Goal: Information Seeking & Learning: Find specific fact

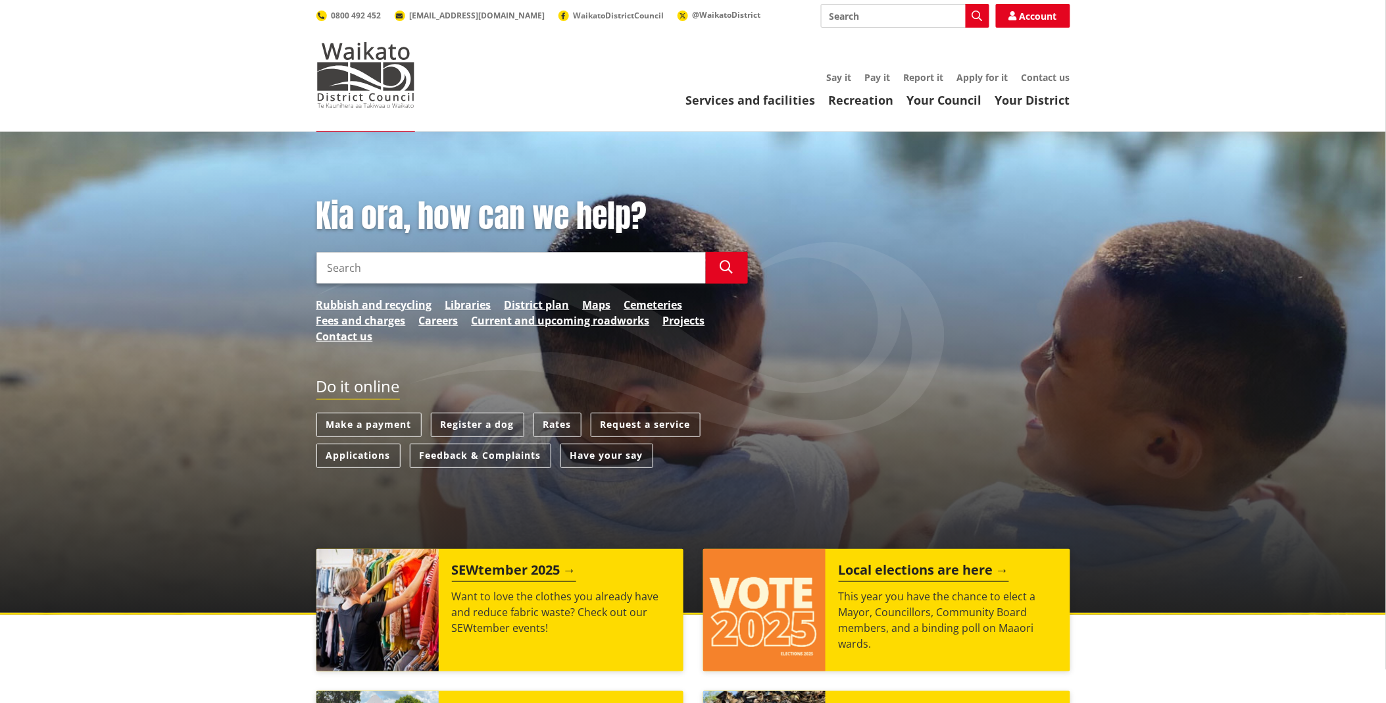
click at [333, 266] on input "Search" at bounding box center [510, 268] width 389 height 32
type input "wastewater charge"
click at [725, 265] on icon "button" at bounding box center [726, 266] width 13 height 13
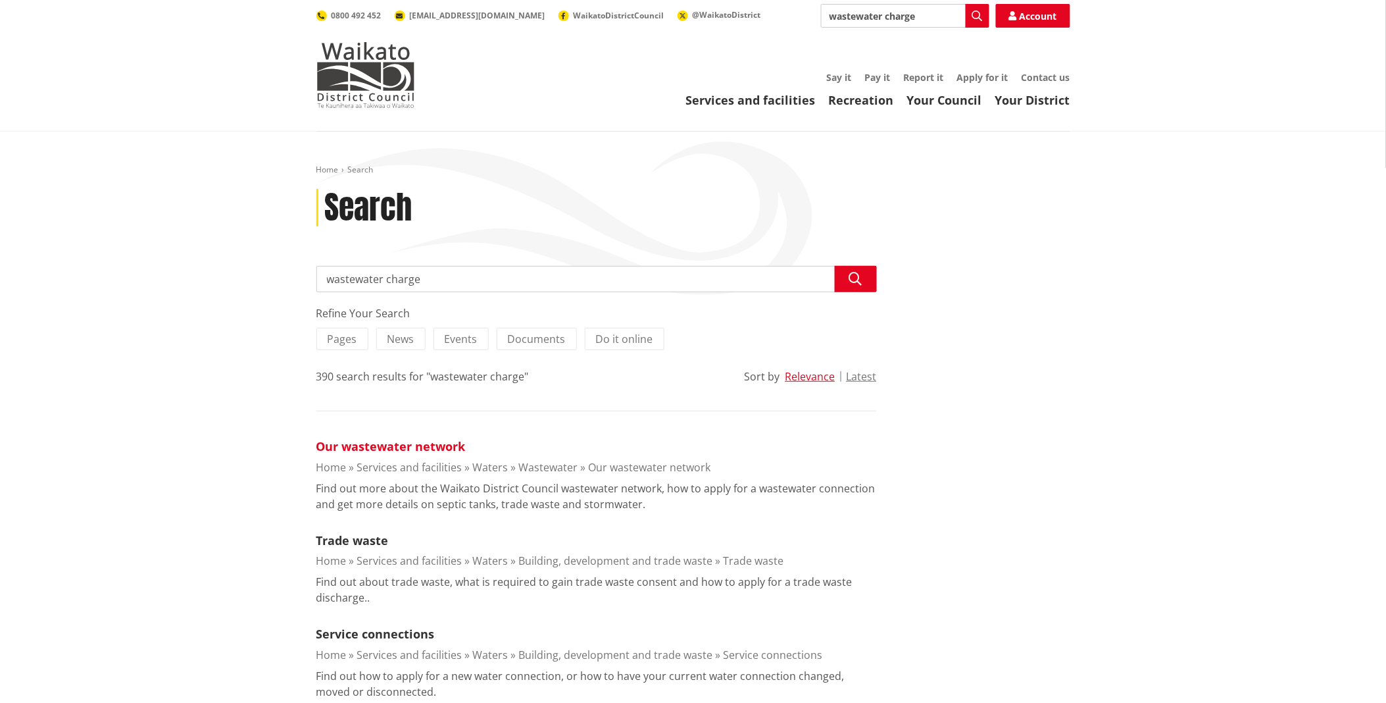
click at [432, 447] on link "Our wastewater network" at bounding box center [390, 446] width 149 height 16
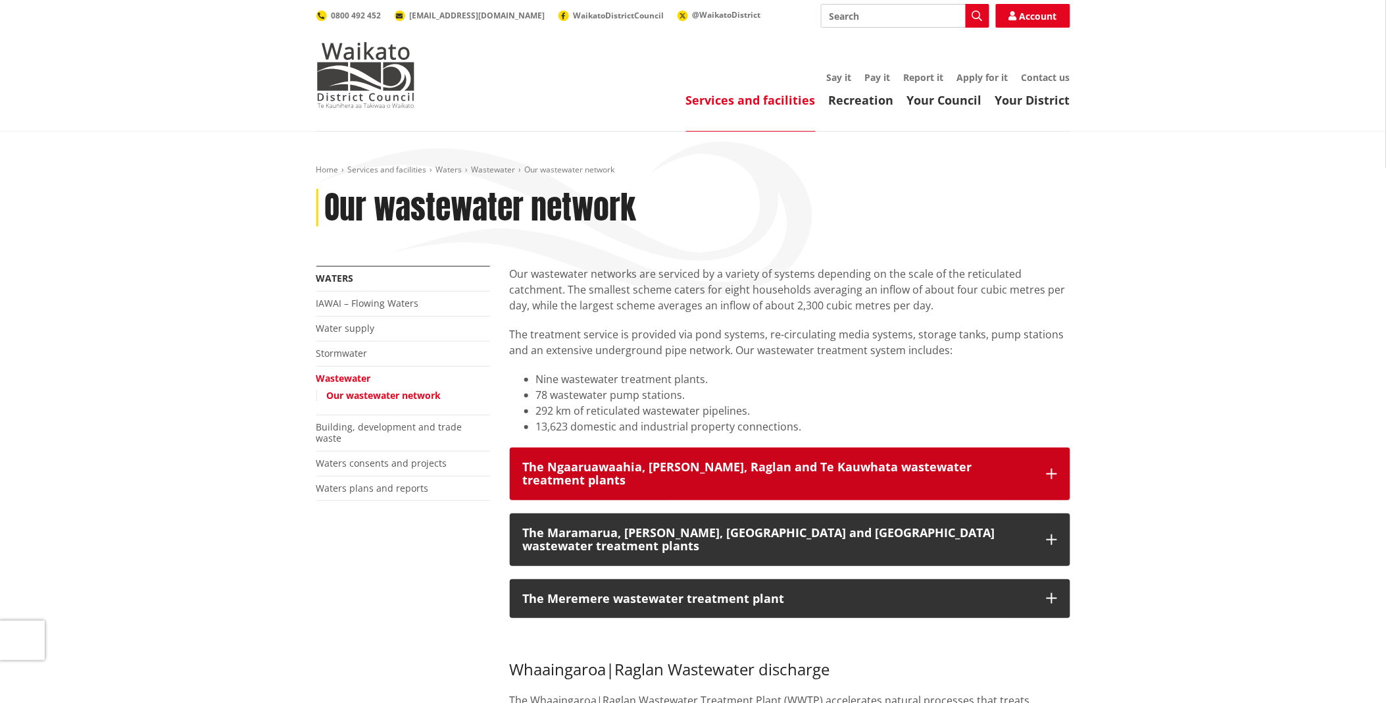
click at [1049, 458] on button "The Ngaaruawaahia, Huntly, Raglan and Te Kauwhata wastewater treatment plants" at bounding box center [790, 473] width 560 height 53
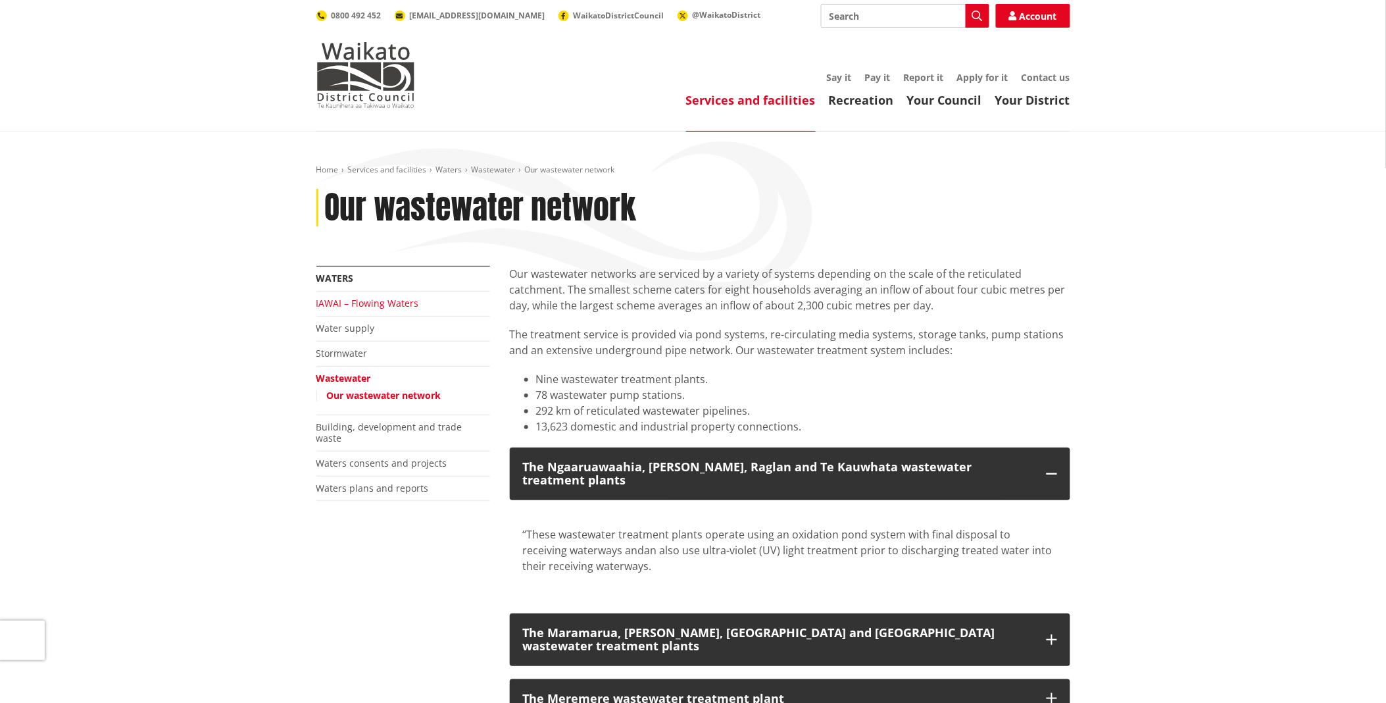
click at [371, 299] on link "IAWAI – Flowing Waters" at bounding box center [367, 303] width 103 height 12
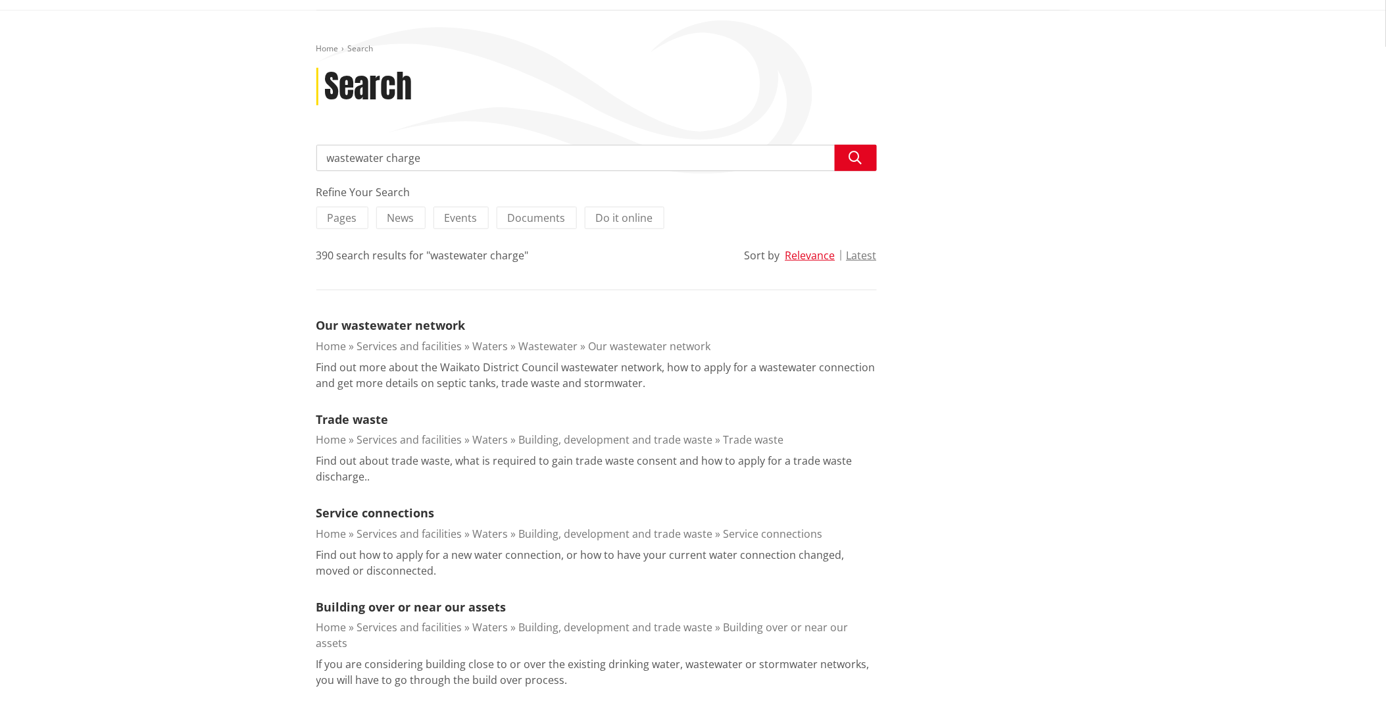
scroll to position [219, 0]
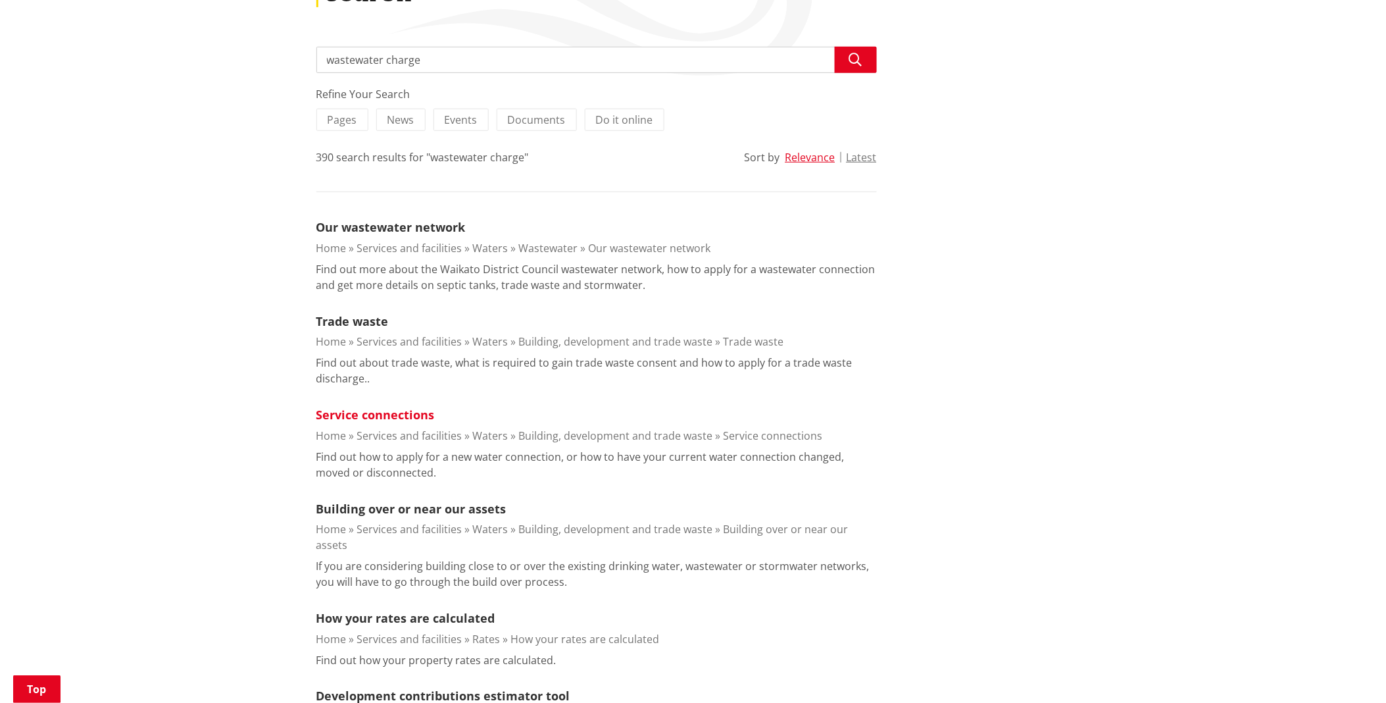
click at [376, 414] on link "Service connections" at bounding box center [375, 415] width 118 height 16
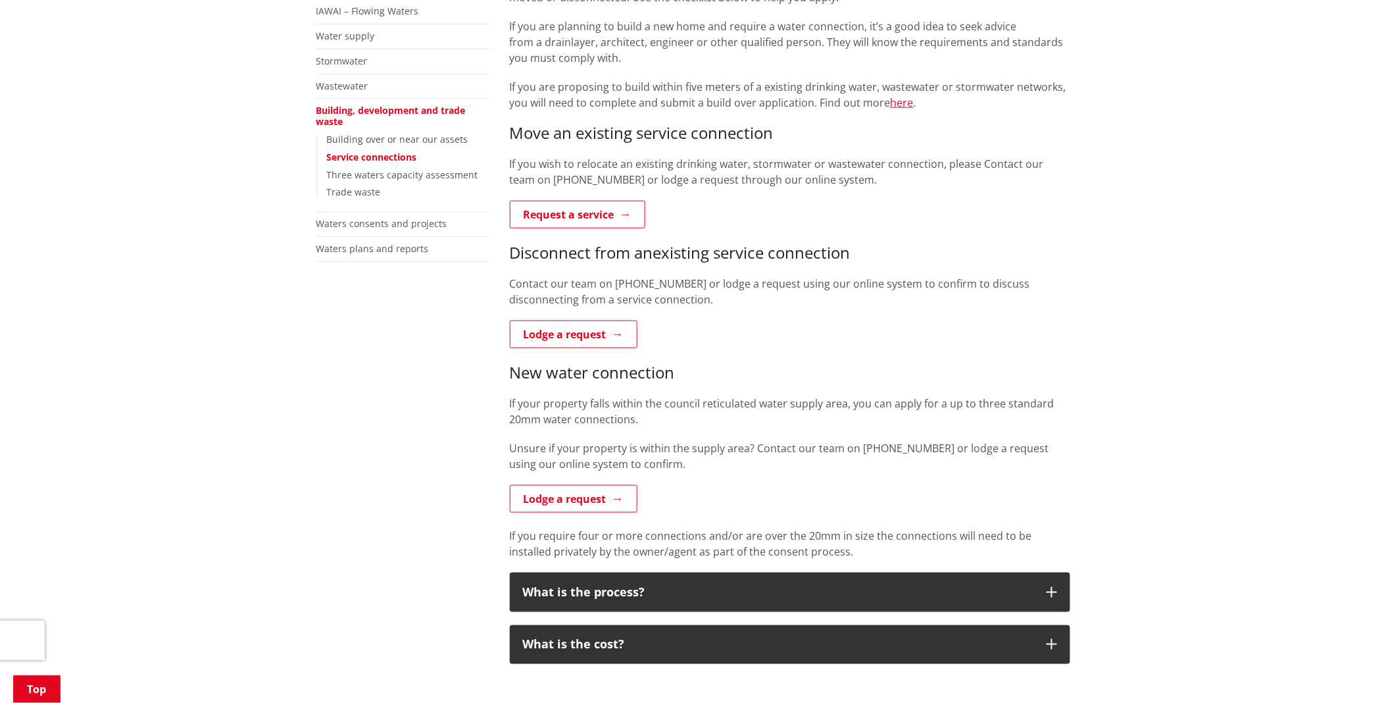
scroll to position [438, 0]
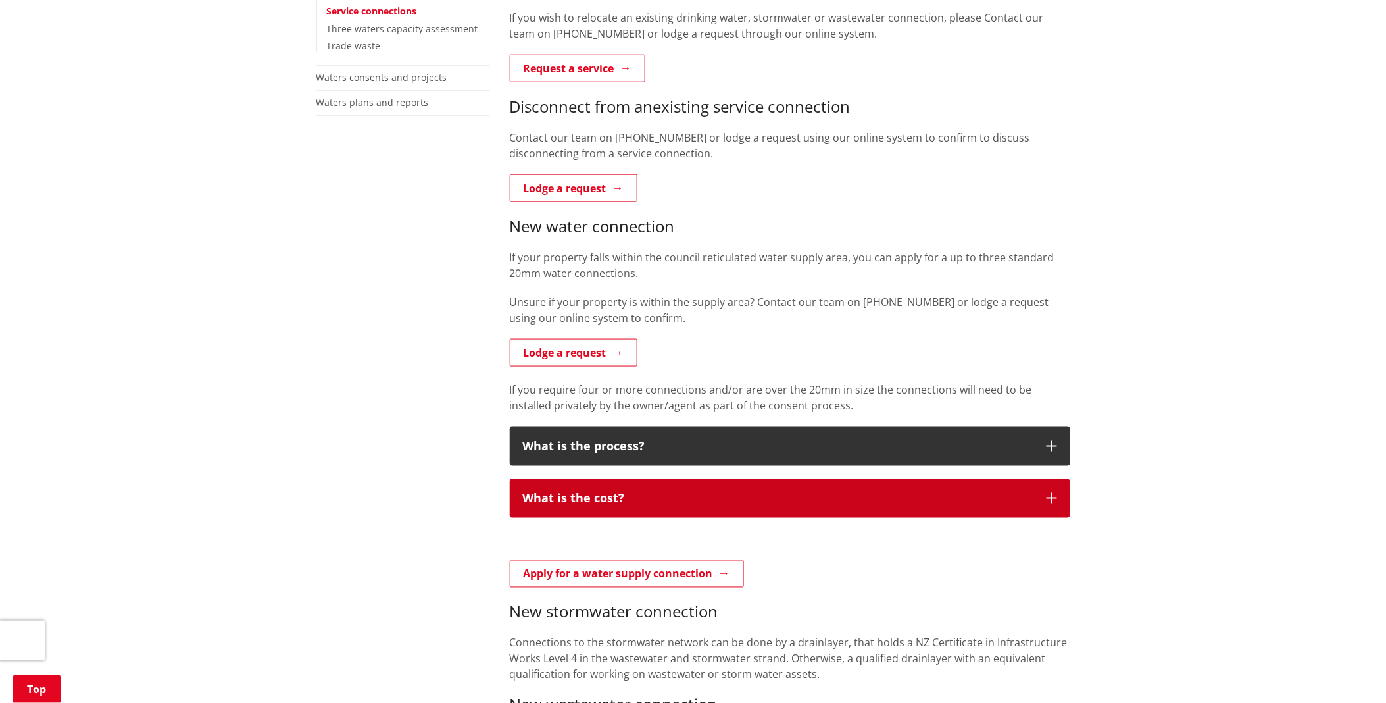
click at [966, 489] on button "What is the cost?" at bounding box center [790, 498] width 560 height 39
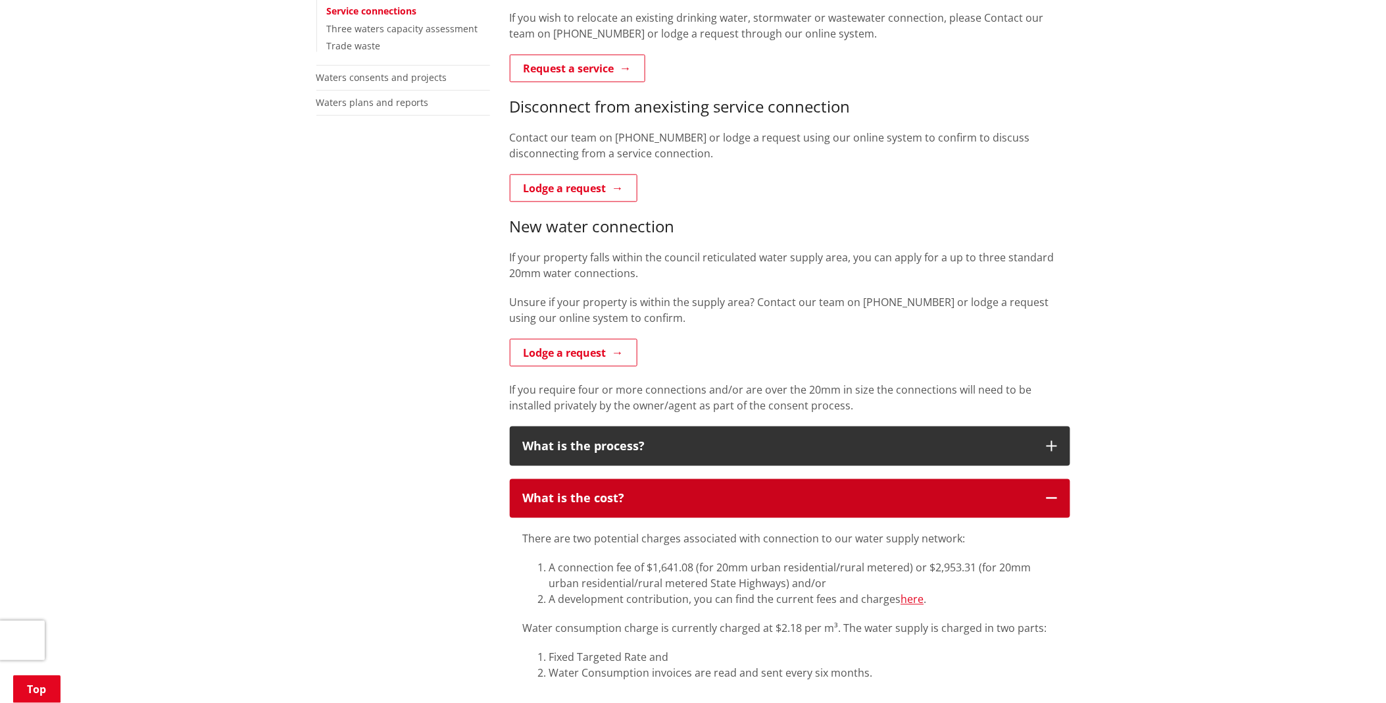
scroll to position [219, 0]
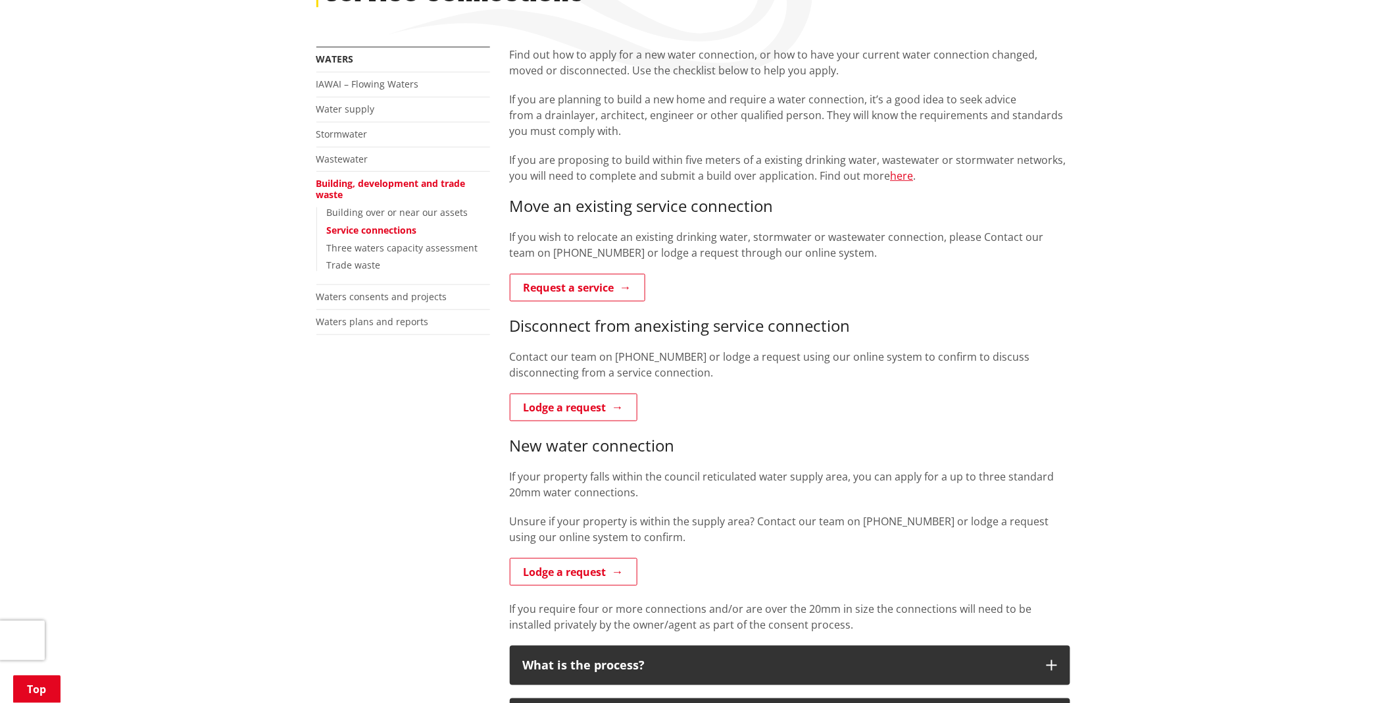
click at [367, 152] on li "Wastewater" at bounding box center [403, 159] width 174 height 25
click at [332, 155] on link "Wastewater" at bounding box center [342, 159] width 52 height 12
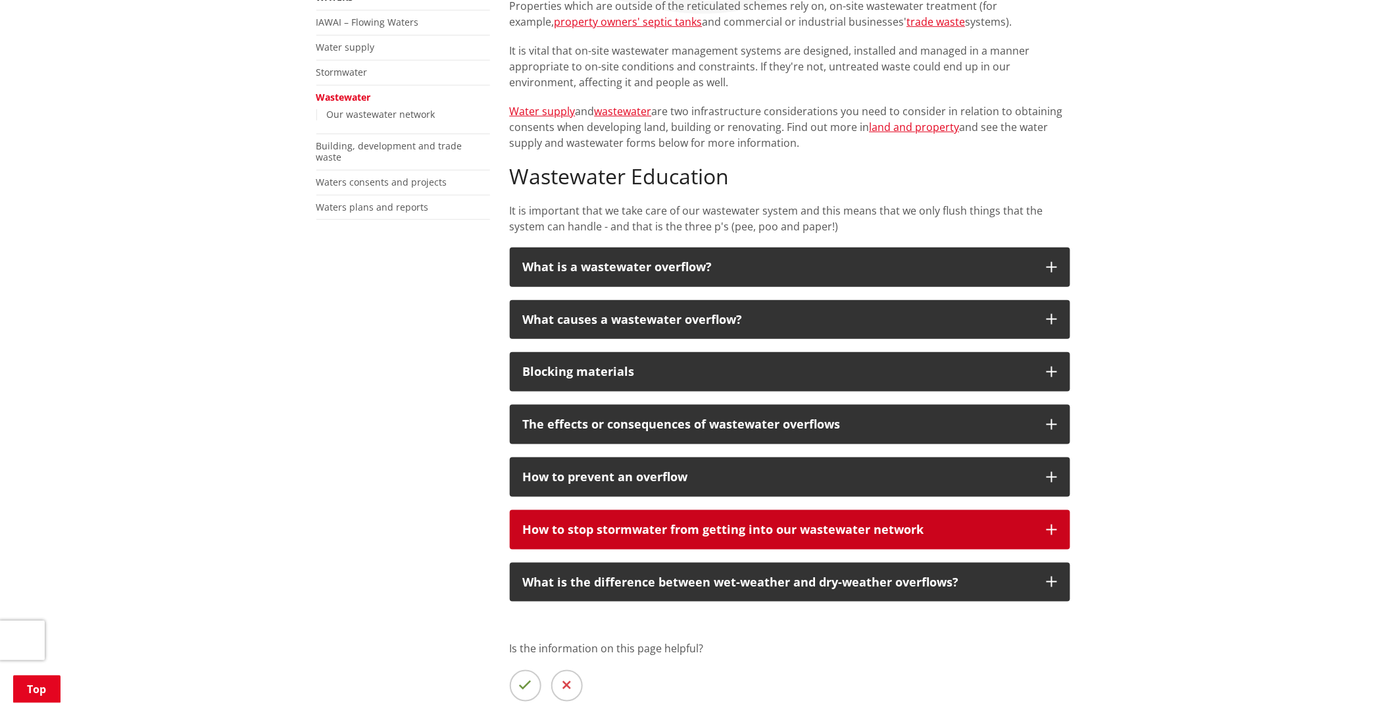
scroll to position [146, 0]
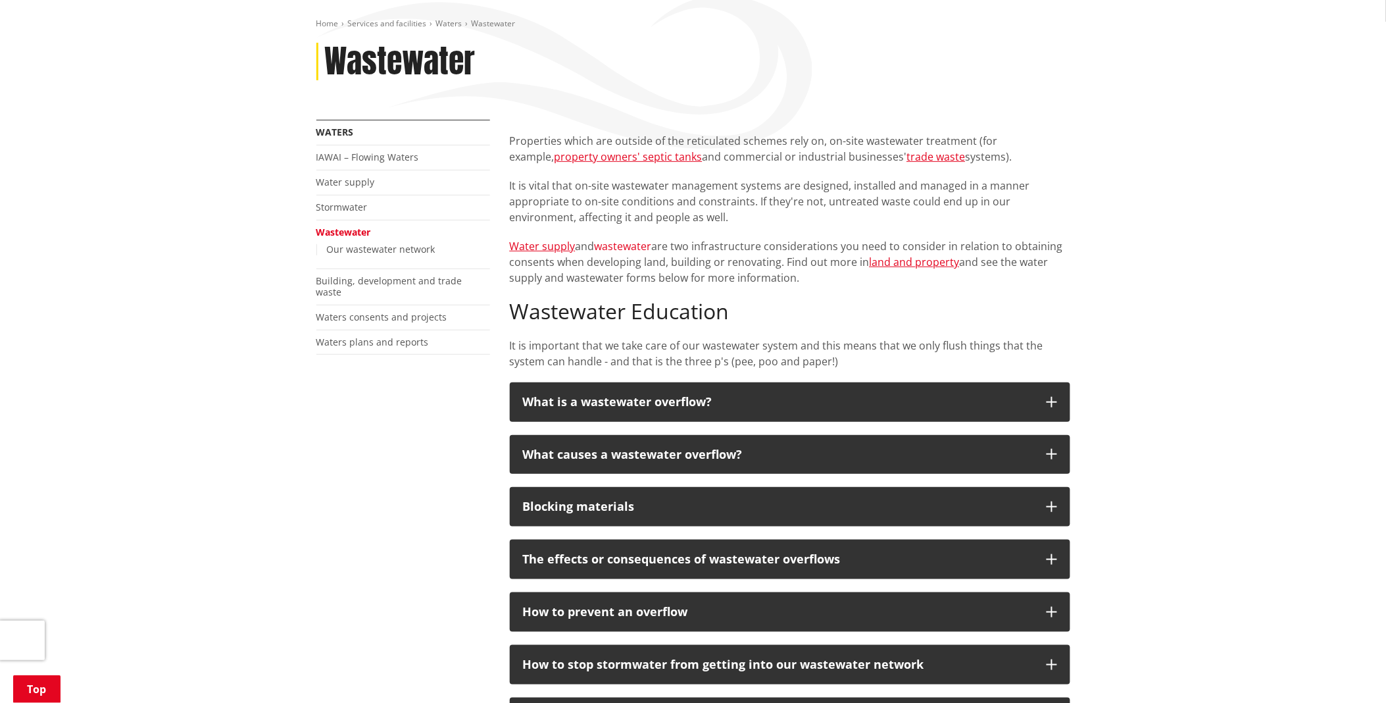
click at [630, 243] on link "wastewater" at bounding box center [623, 246] width 57 height 14
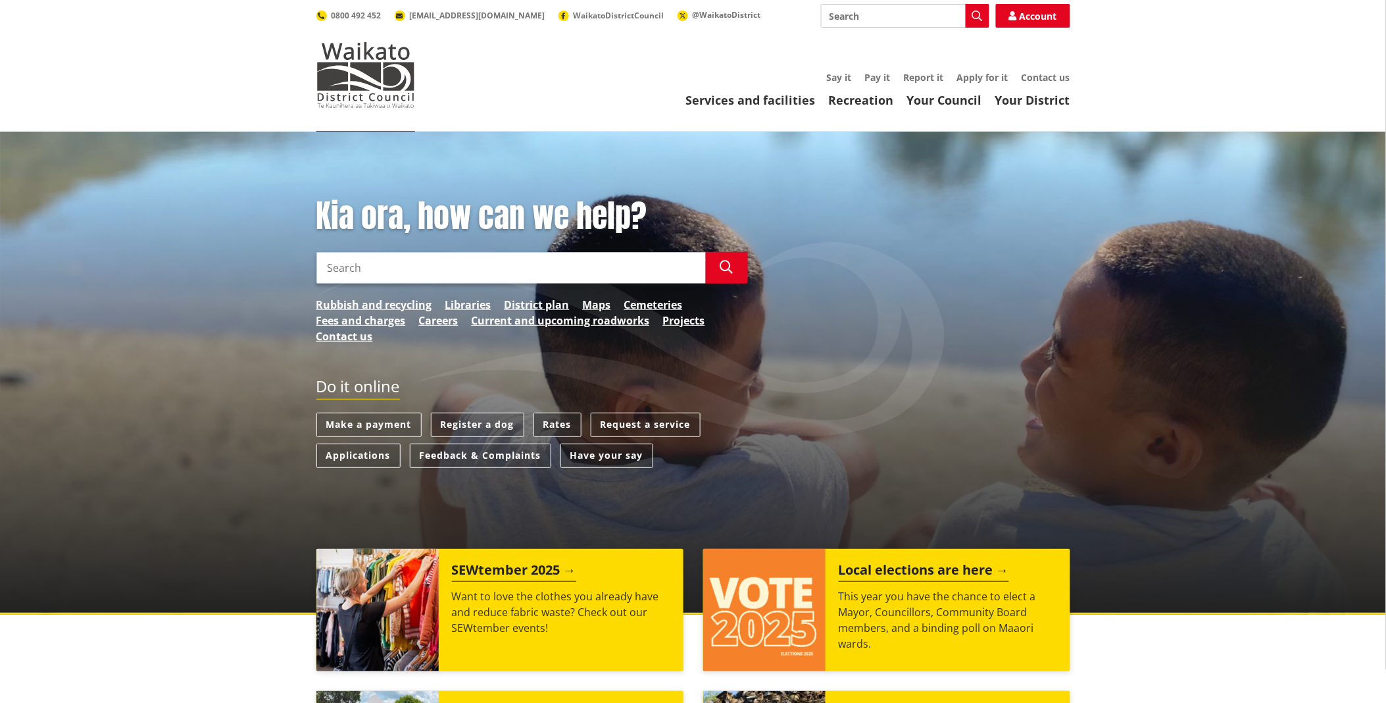
click at [553, 423] on link "Rates" at bounding box center [557, 424] width 48 height 24
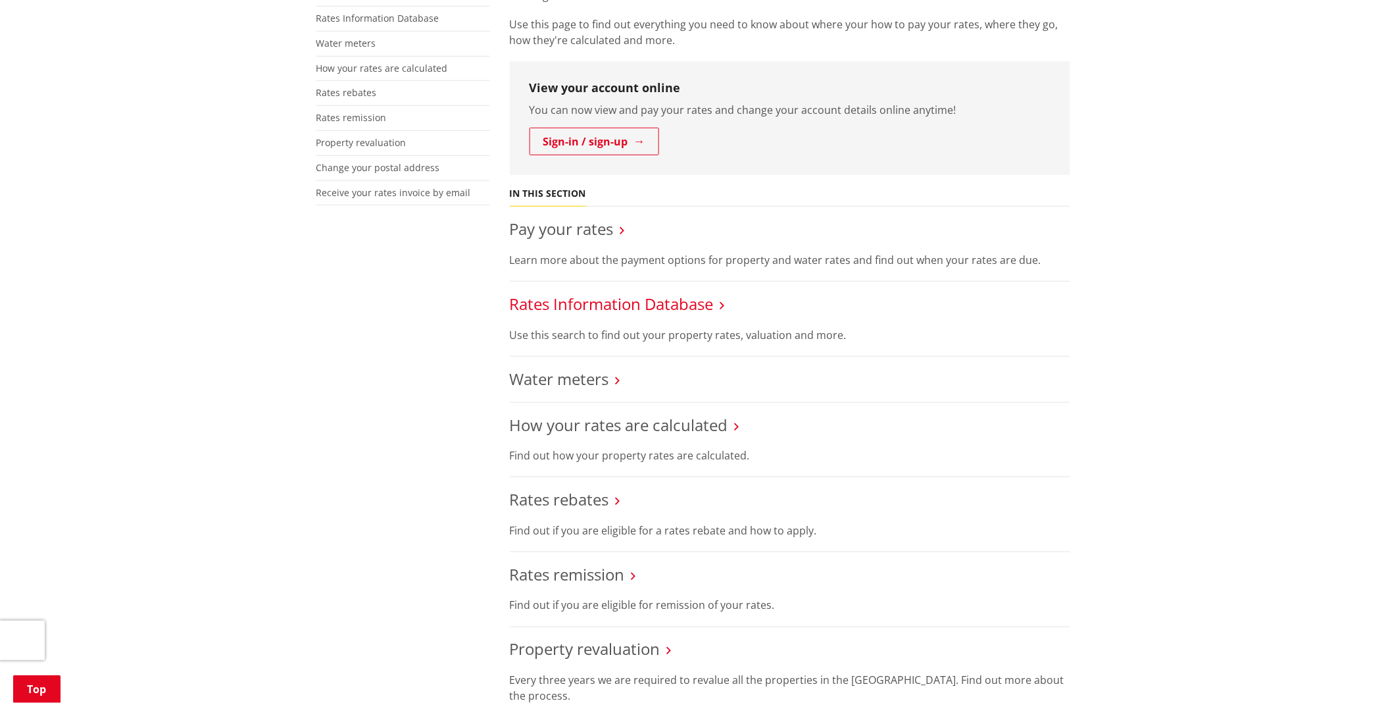
scroll to position [219, 0]
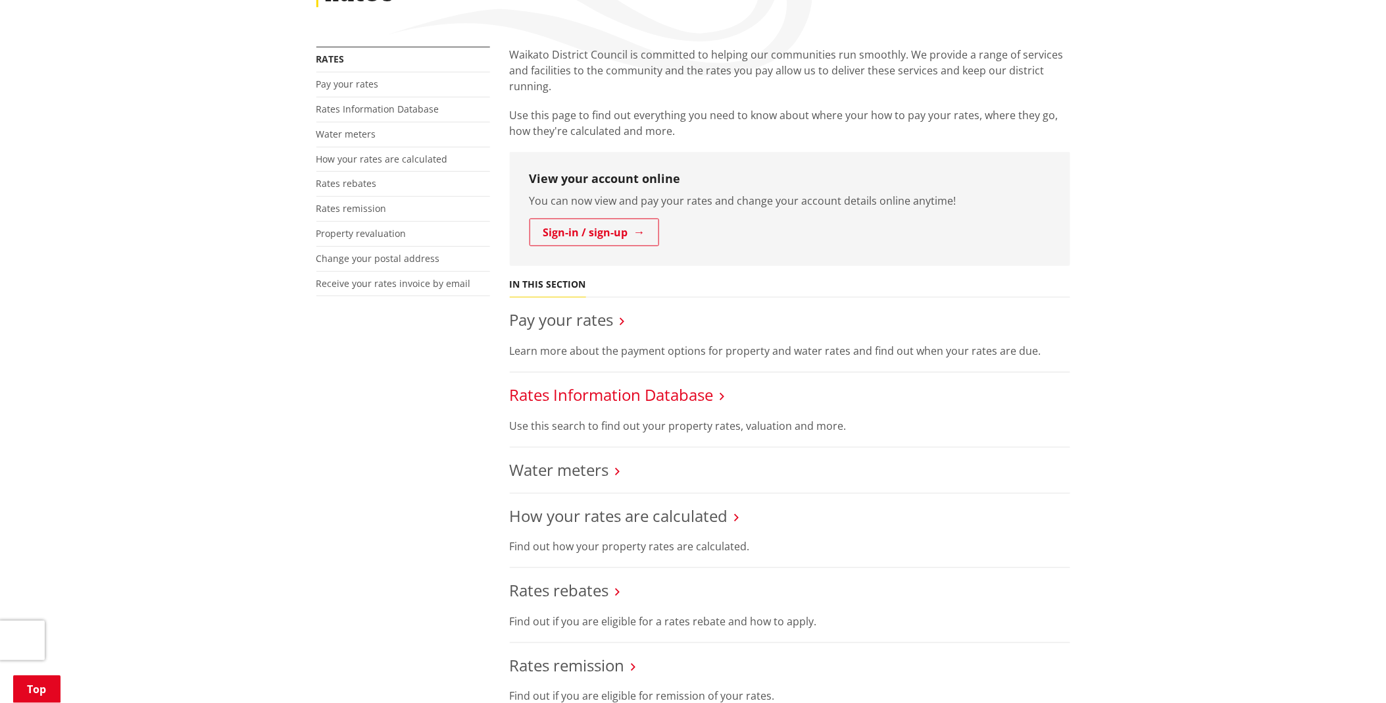
click at [649, 391] on link "Rates Information Database" at bounding box center [612, 395] width 204 height 22
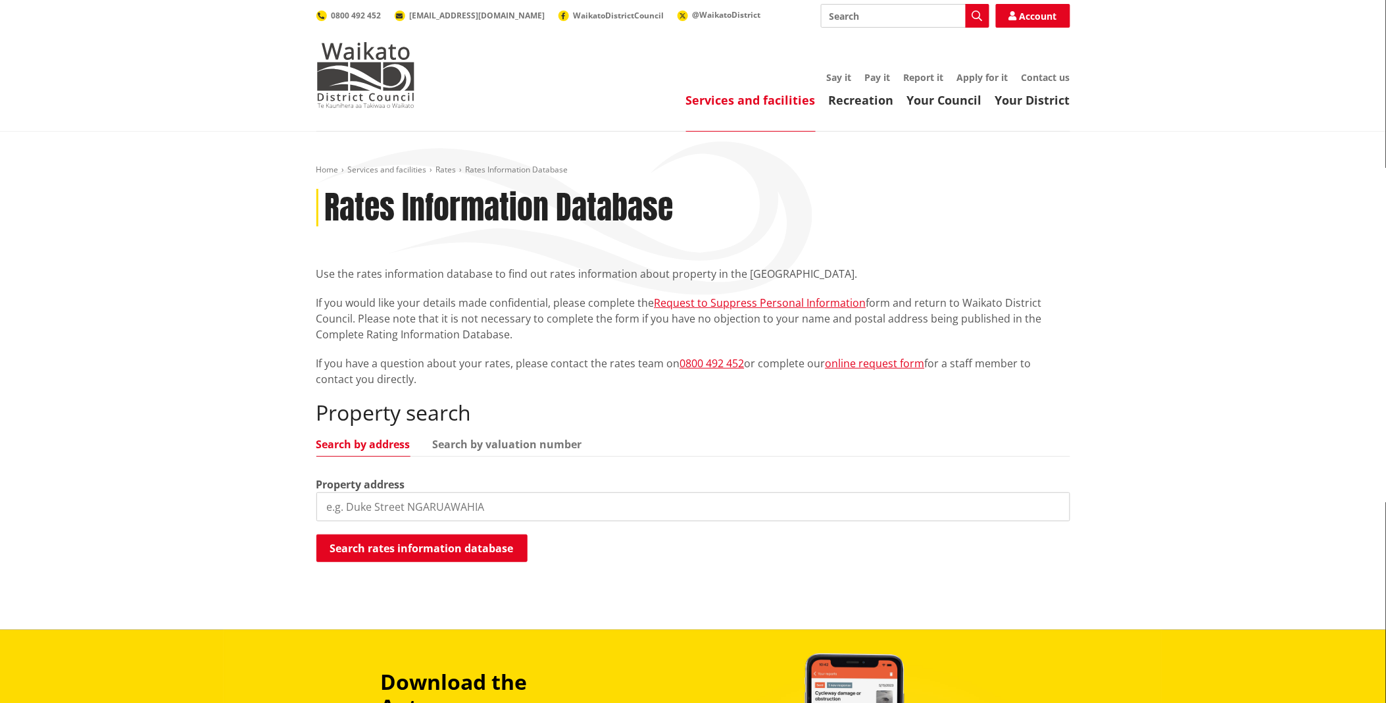
click at [359, 508] on input "search" at bounding box center [693, 506] width 754 height 29
click at [393, 543] on button "Search rates information database" at bounding box center [421, 548] width 211 height 28
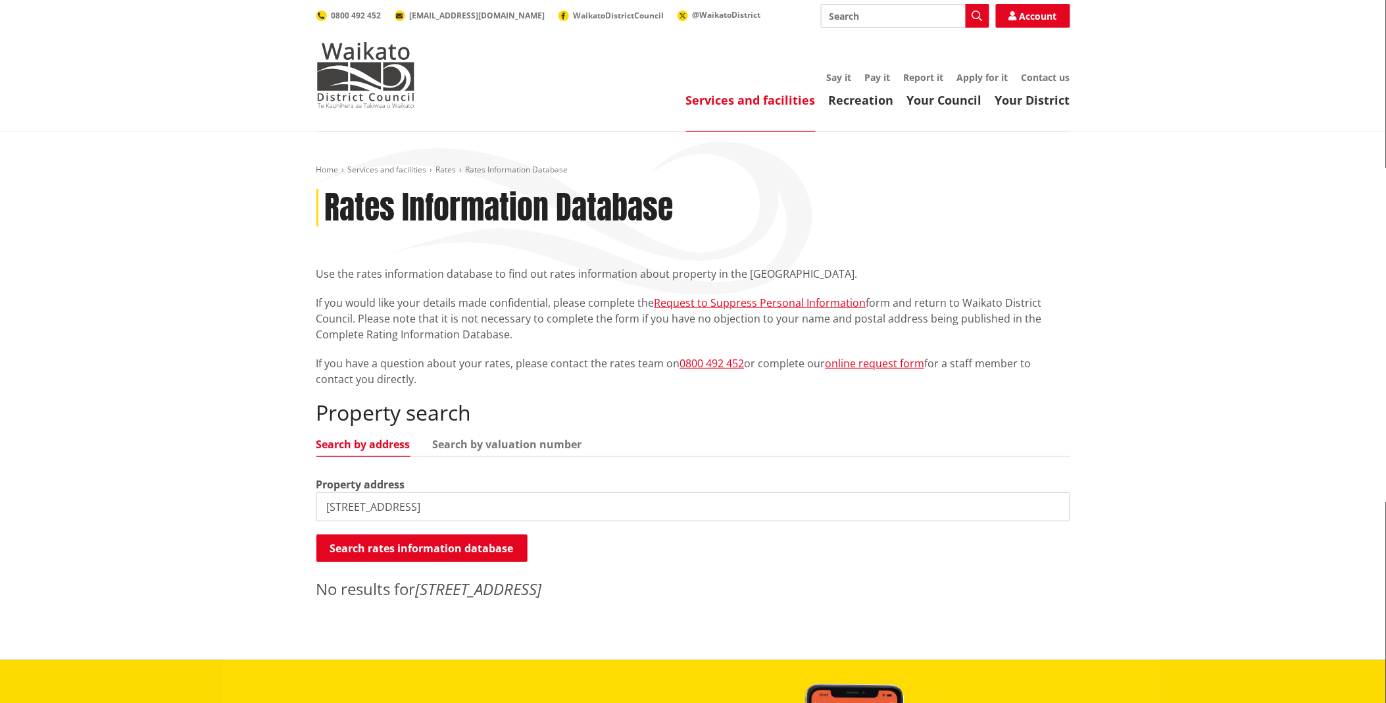
click at [428, 504] on input "13 Ngaruawahia rd" at bounding box center [693, 506] width 754 height 29
click at [411, 547] on button "Search rates information database" at bounding box center [421, 548] width 211 height 28
drag, startPoint x: 399, startPoint y: 508, endPoint x: 499, endPoint y: 534, distance: 103.4
click at [470, 526] on div "Property search Search by address Search by valuation number Property address 1…" at bounding box center [693, 500] width 754 height 200
click at [448, 549] on button "Search rates information database" at bounding box center [421, 548] width 211 height 28
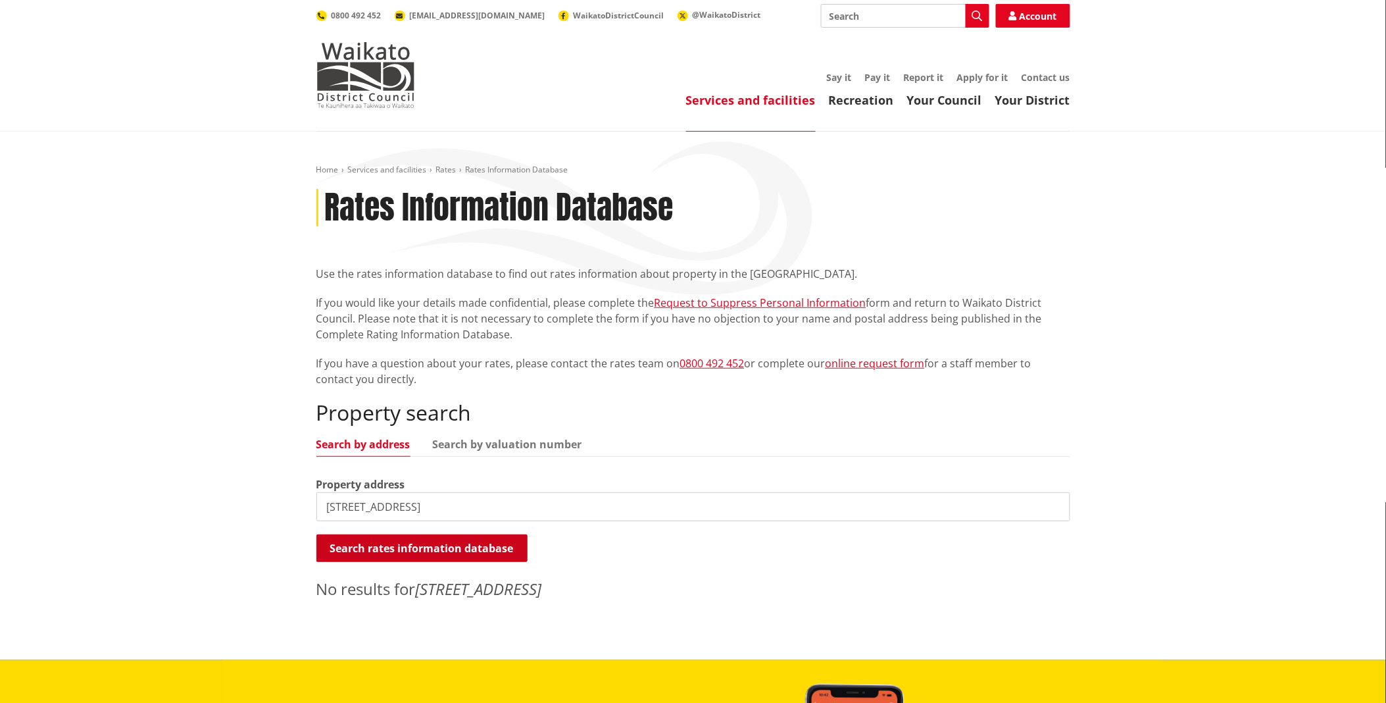
click at [448, 549] on button "Search rates information database" at bounding box center [421, 548] width 211 height 28
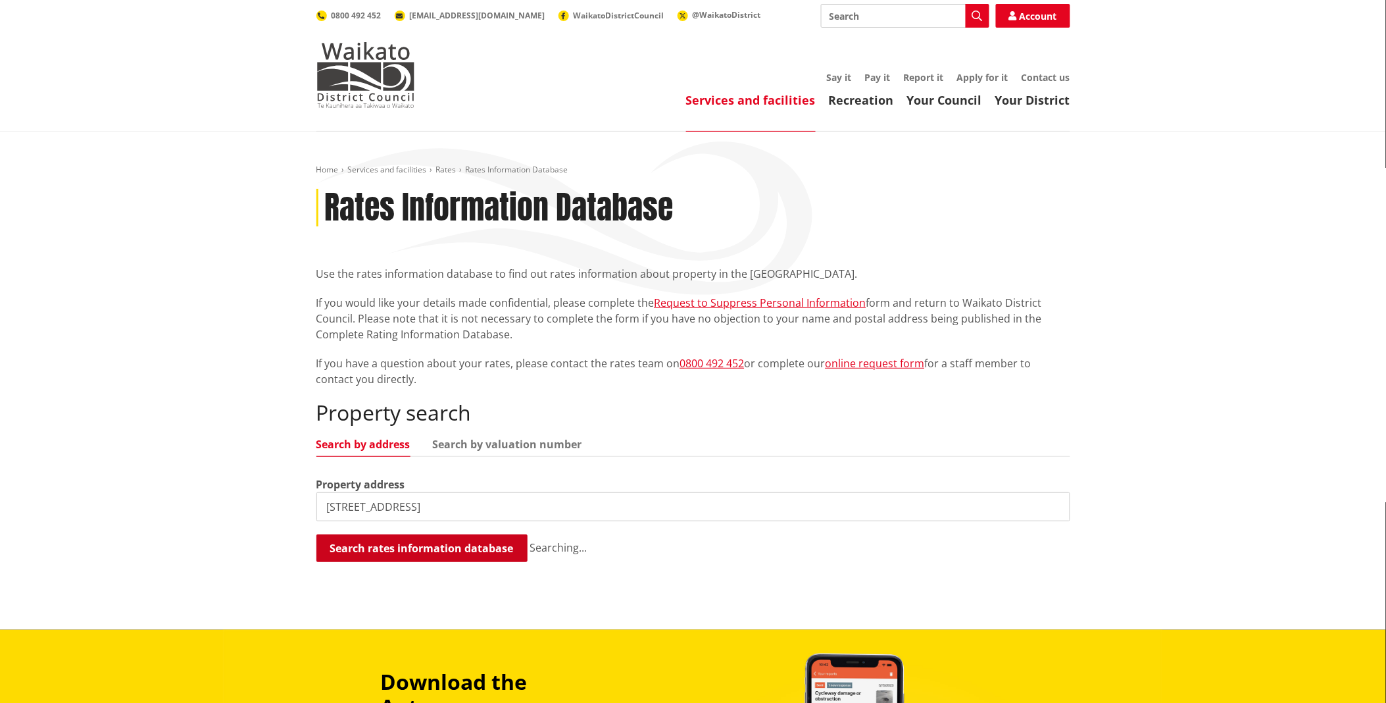
click at [448, 549] on button "Search rates information database" at bounding box center [421, 548] width 211 height 28
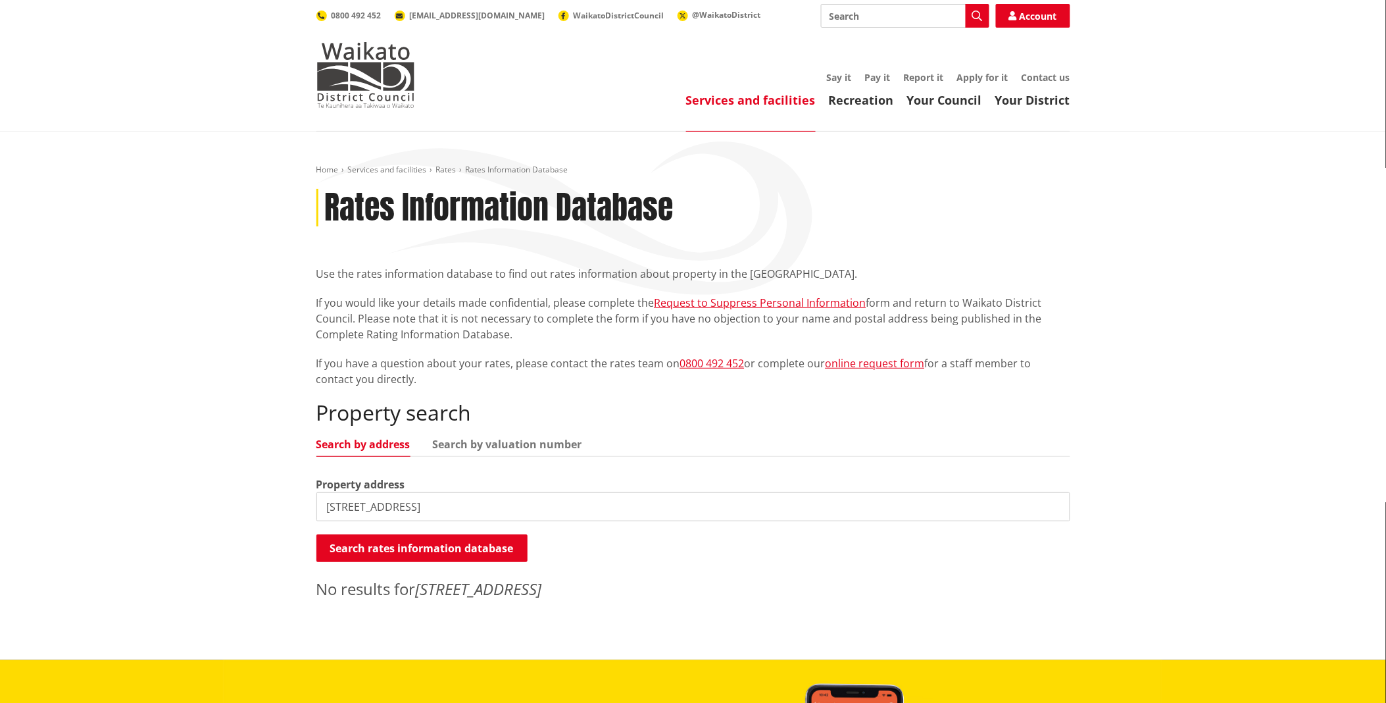
click at [472, 503] on input "13 havelock rd, Ngaruawahia" at bounding box center [693, 506] width 754 height 29
type input "1"
type input "30 Waikato Esplanade, Ngaruawahia 3720"
click at [443, 547] on button "Search rates information database" at bounding box center [421, 548] width 211 height 28
drag, startPoint x: 533, startPoint y: 504, endPoint x: 582, endPoint y: 502, distance: 48.7
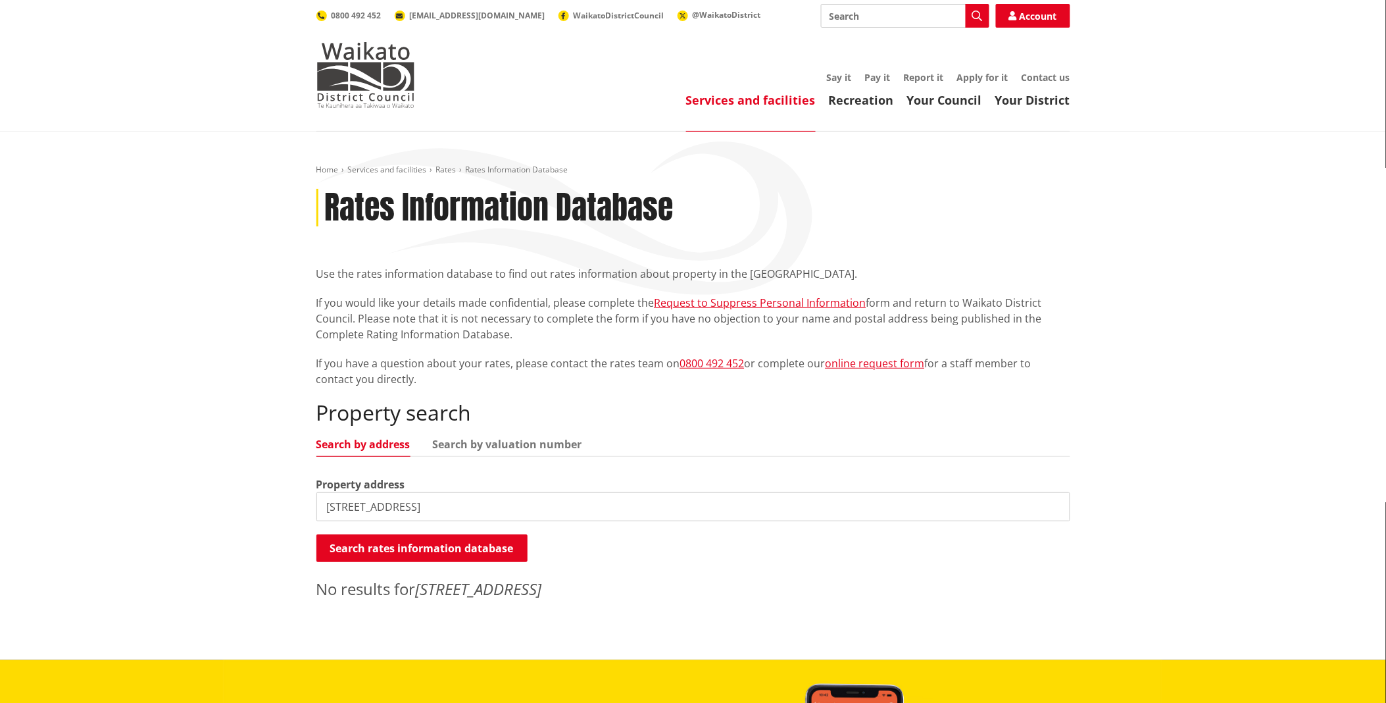
click at [535, 503] on input "30 Waikato Esplanade, Ngaruawahia 3720" at bounding box center [693, 506] width 754 height 29
type input "3"
click at [423, 547] on button "Search rates information database" at bounding box center [421, 548] width 211 height 28
click at [437, 507] on input "36 havelock road , Ngaruawahia" at bounding box center [693, 506] width 754 height 29
click at [475, 505] on input "36 havelock road , Ngaaruawahia" at bounding box center [693, 506] width 754 height 29
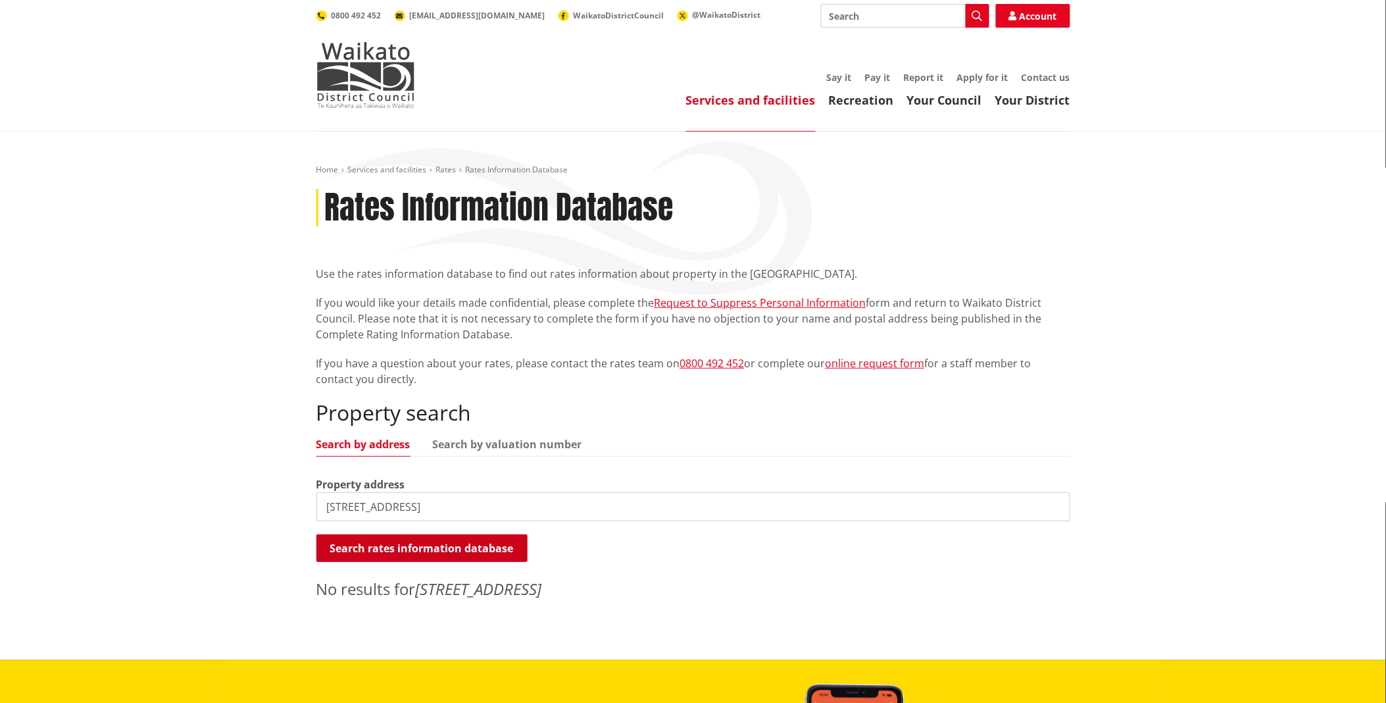
click at [481, 547] on button "Search rates information database" at bounding box center [421, 548] width 211 height 28
click at [498, 505] on input "36 havelock road , Ngaaruawaahia" at bounding box center [693, 506] width 754 height 29
type input "39 Herschel st"
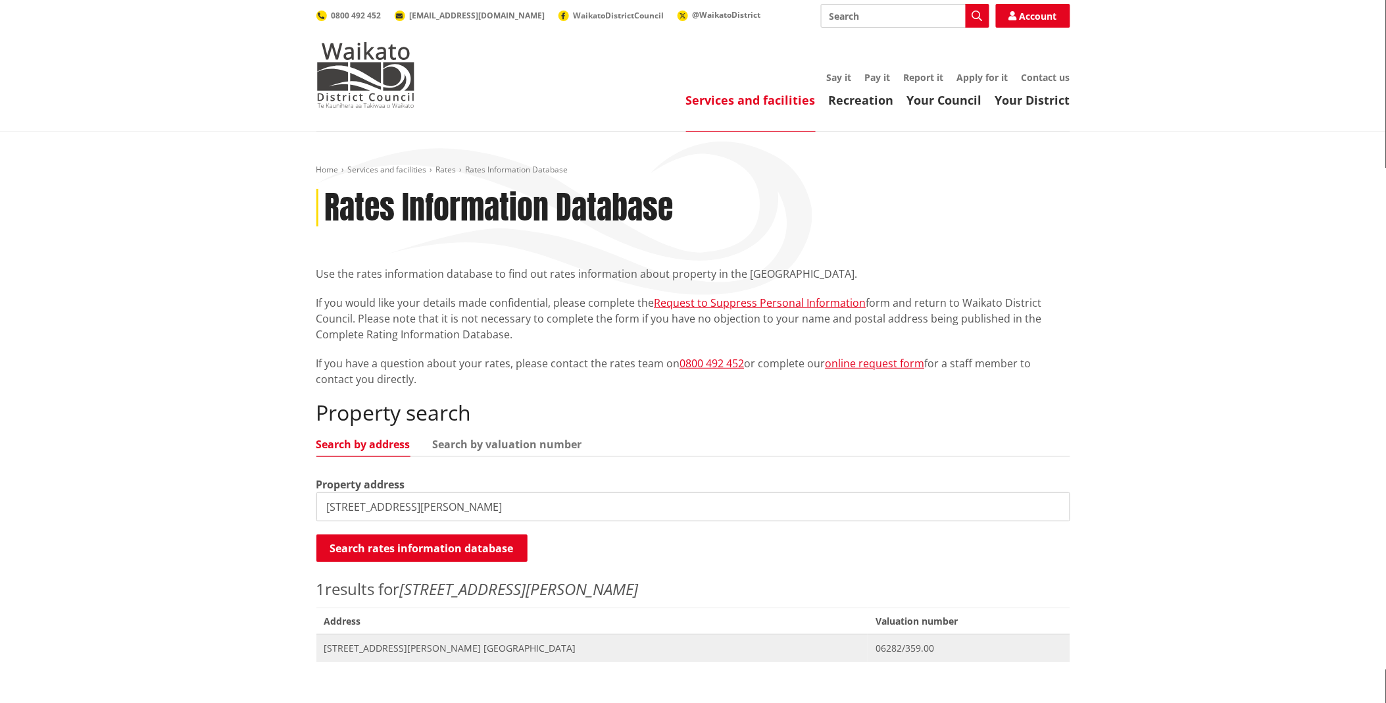
click at [460, 642] on span "[STREET_ADDRESS][PERSON_NAME] [GEOGRAPHIC_DATA]" at bounding box center [592, 647] width 536 height 13
